Goal: Information Seeking & Learning: Understand process/instructions

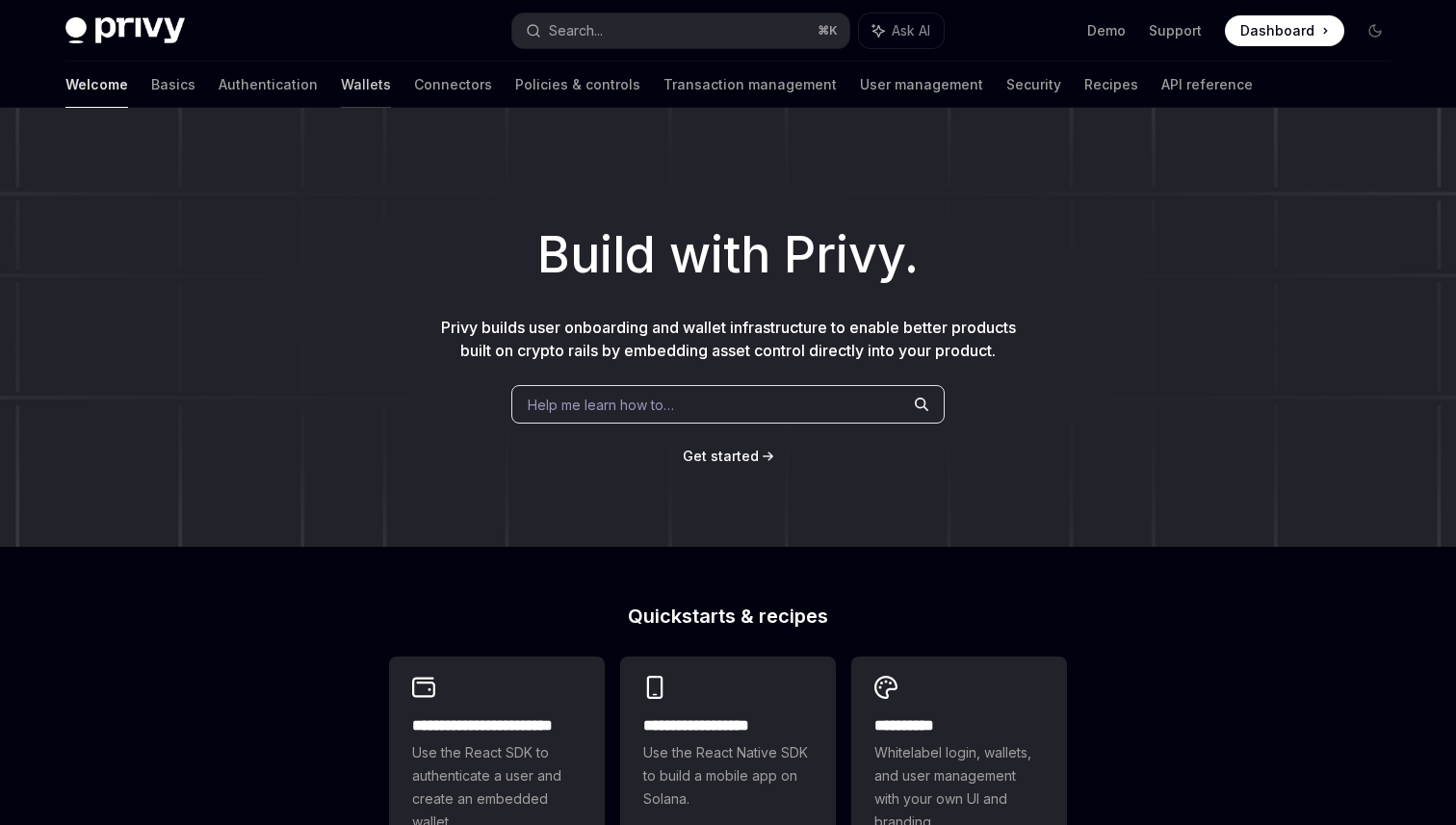
click at [340, 80] on link "Wallets" at bounding box center [366, 85] width 50 height 47
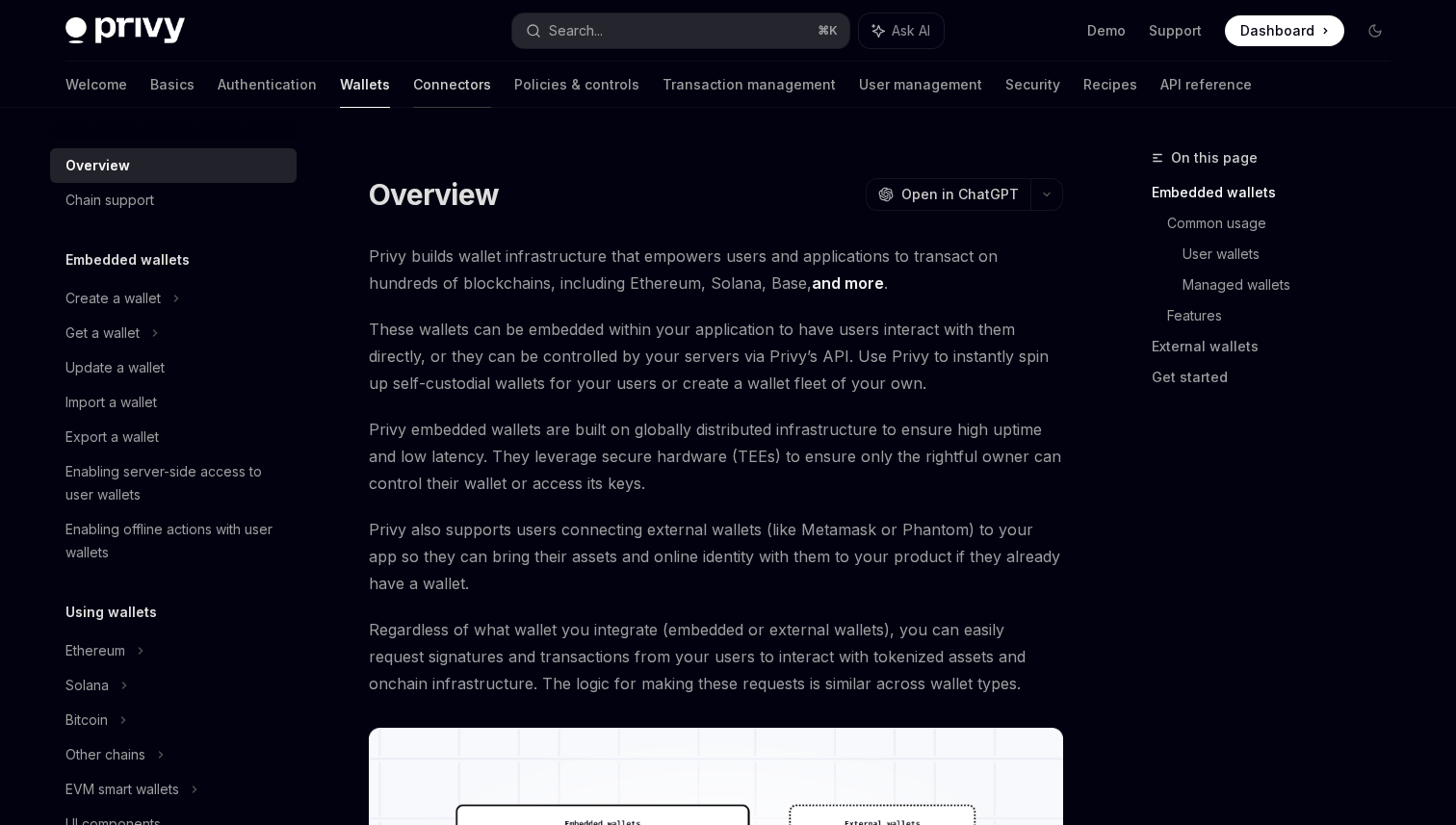
click at [413, 81] on link "Connectors" at bounding box center [452, 85] width 78 height 47
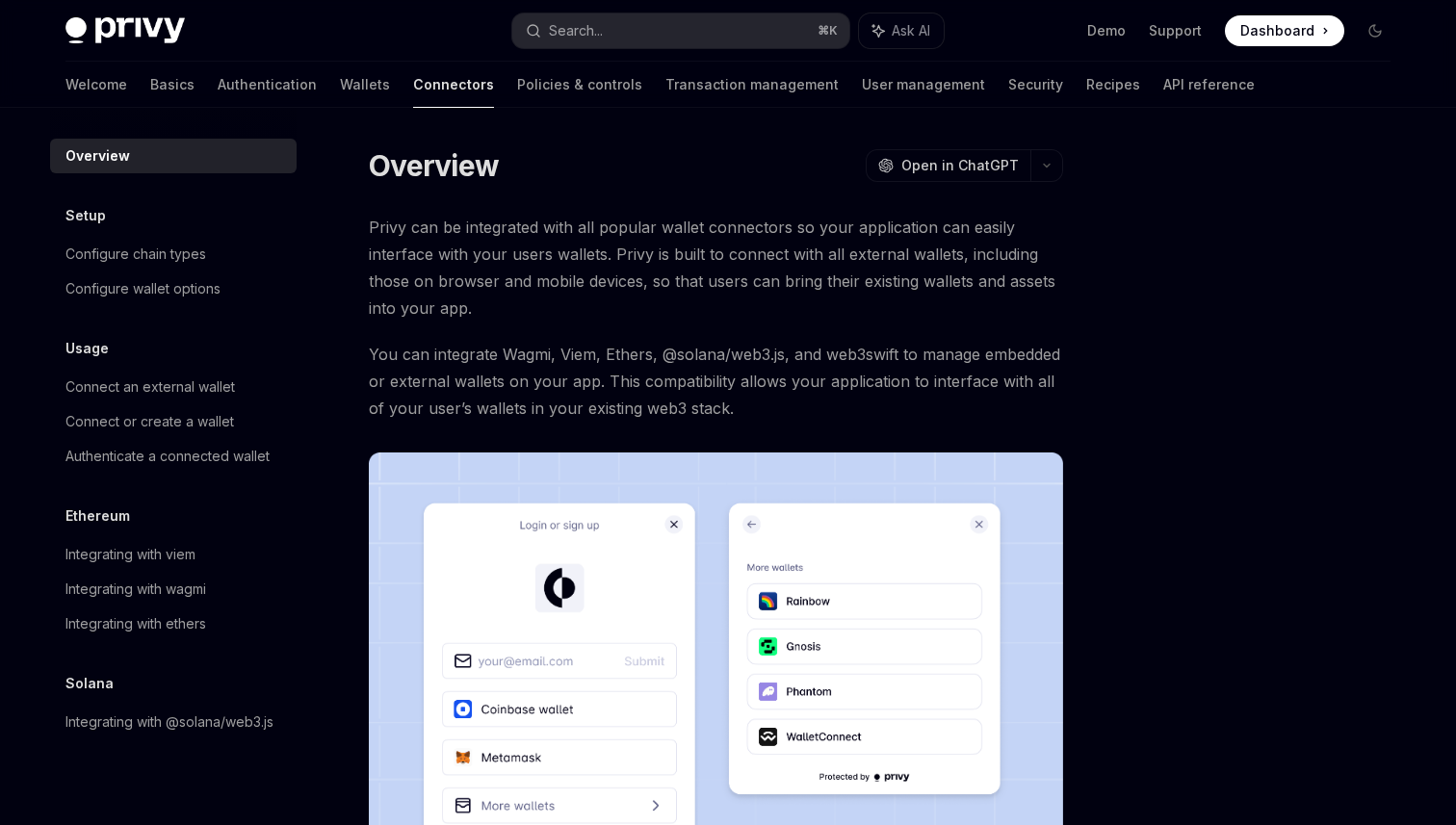
scroll to position [410, 0]
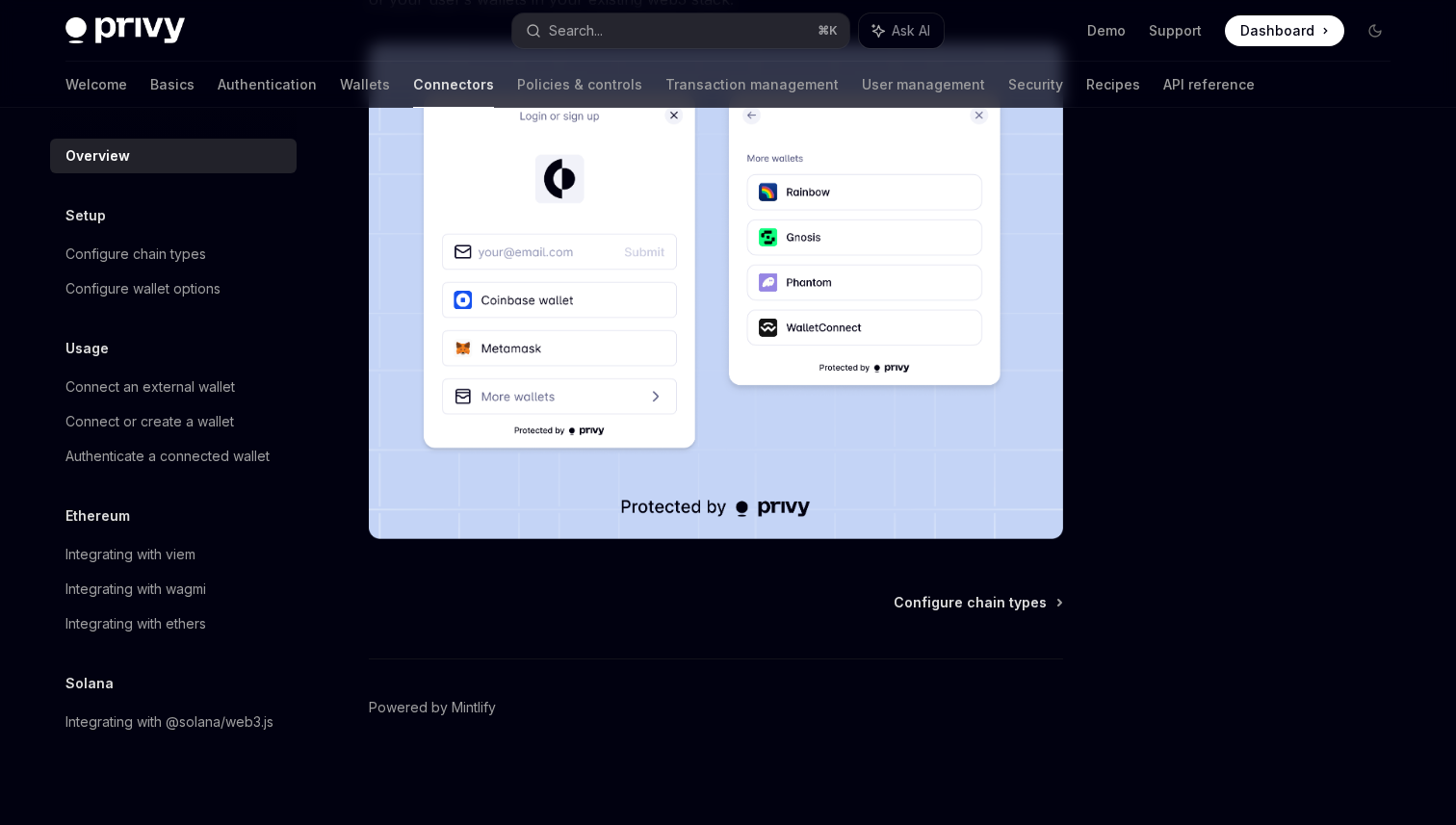
click at [965, 621] on div "Configure chain types Powered by Mintlify" at bounding box center [716, 709] width 695 height 232
click at [973, 599] on span "Configure chain types" at bounding box center [970, 603] width 153 height 19
type textarea "*"
